Goal: Task Accomplishment & Management: Manage account settings

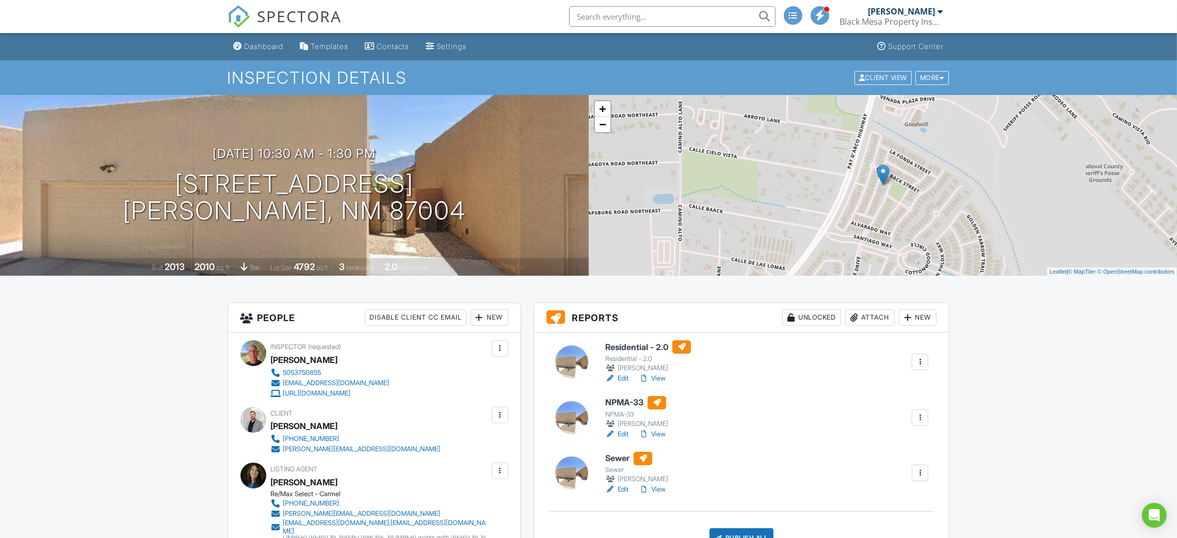
click at [662, 376] on link "View" at bounding box center [652, 378] width 27 height 10
